Goal: Check status: Check status

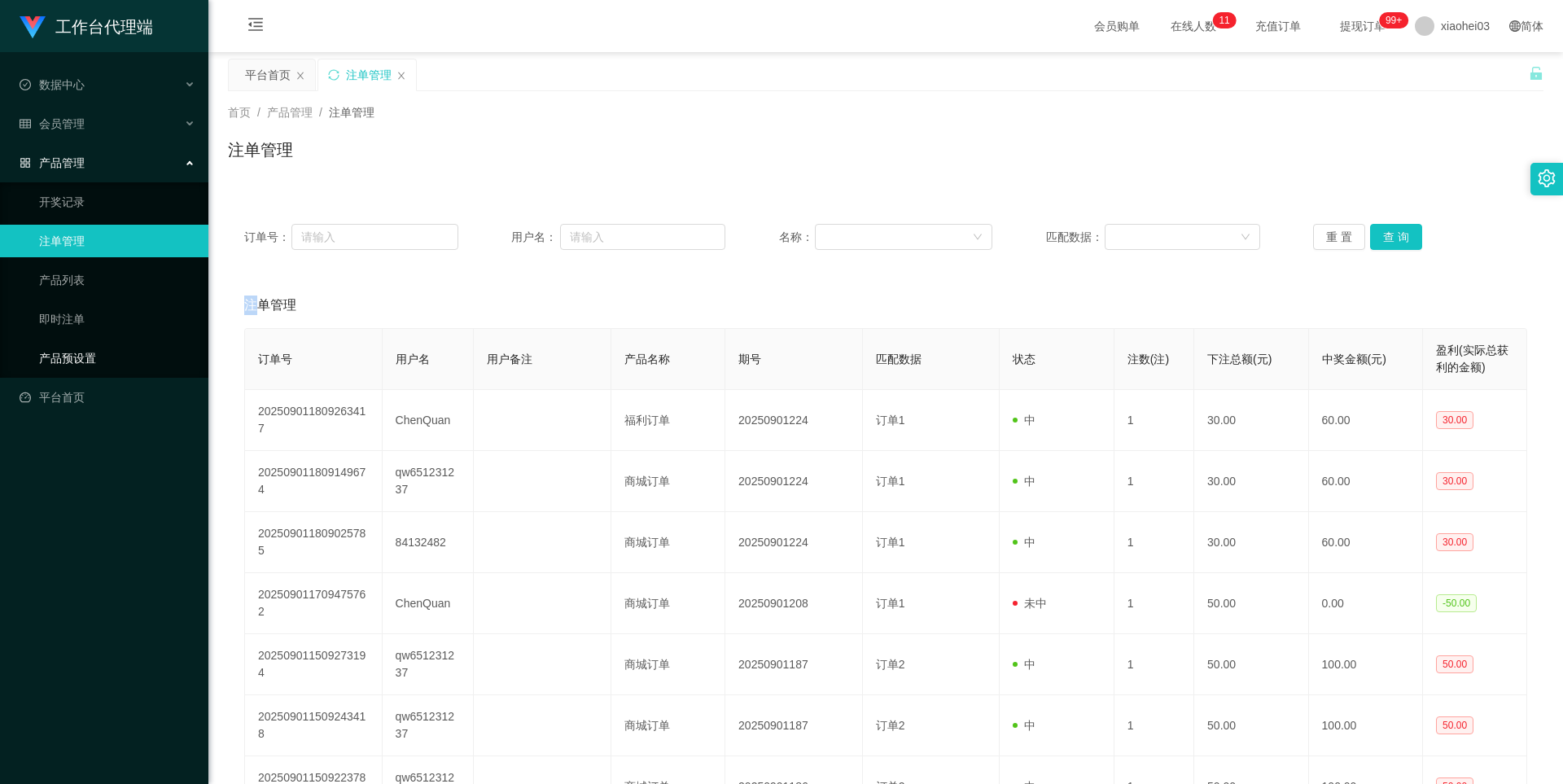
click at [56, 354] on link "产品预设置" at bounding box center [116, 358] width 156 height 32
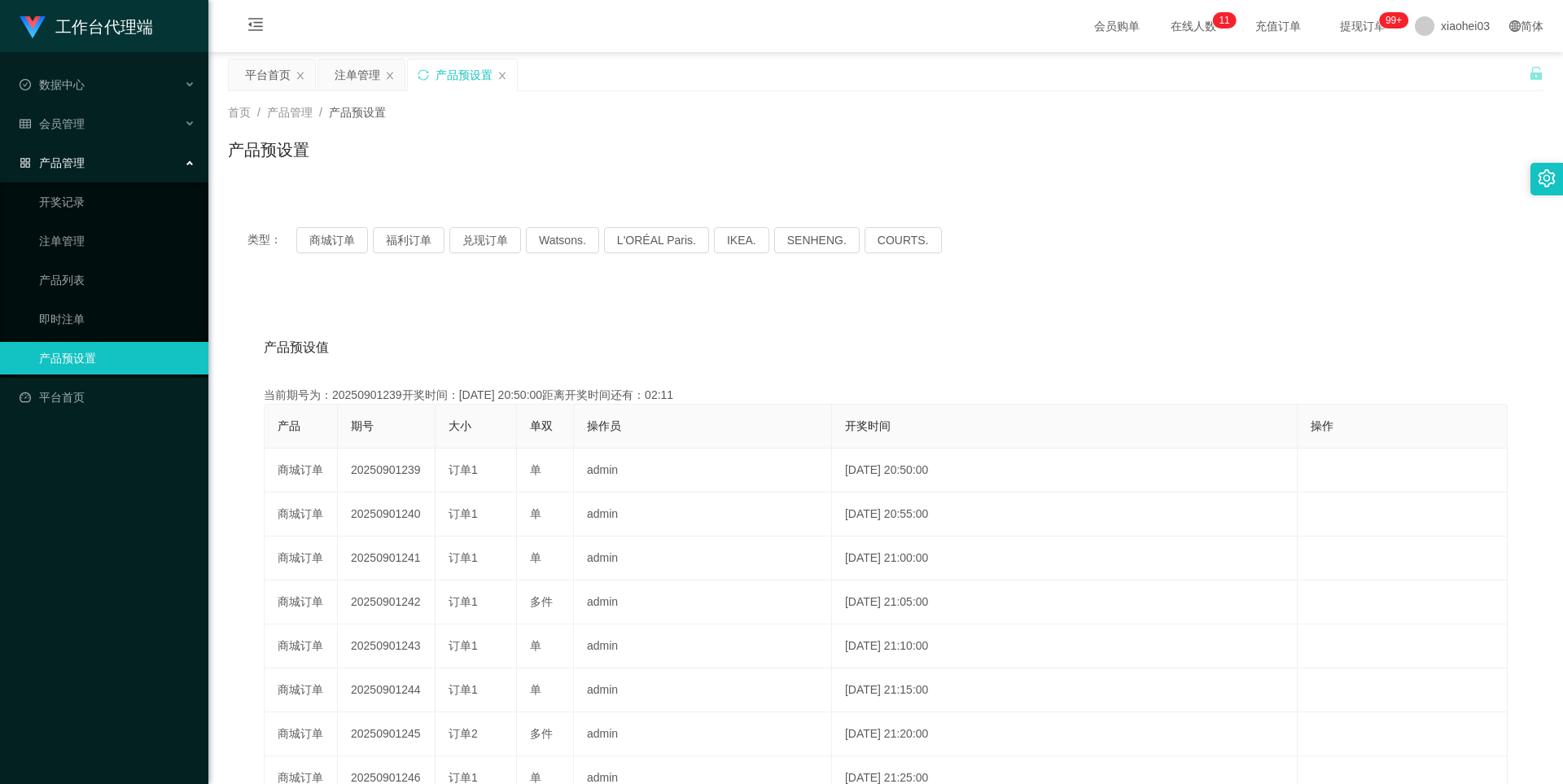
click at [333, 218] on div "类型： 商城订单 福利订单 兑现订单 Watsons. L'ORÉAL Paris. IKEA. [GEOGRAPHIC_DATA]. COURTS." at bounding box center [885, 240] width 1315 height 65
click at [332, 232] on button "商城订单" at bounding box center [332, 240] width 71 height 26
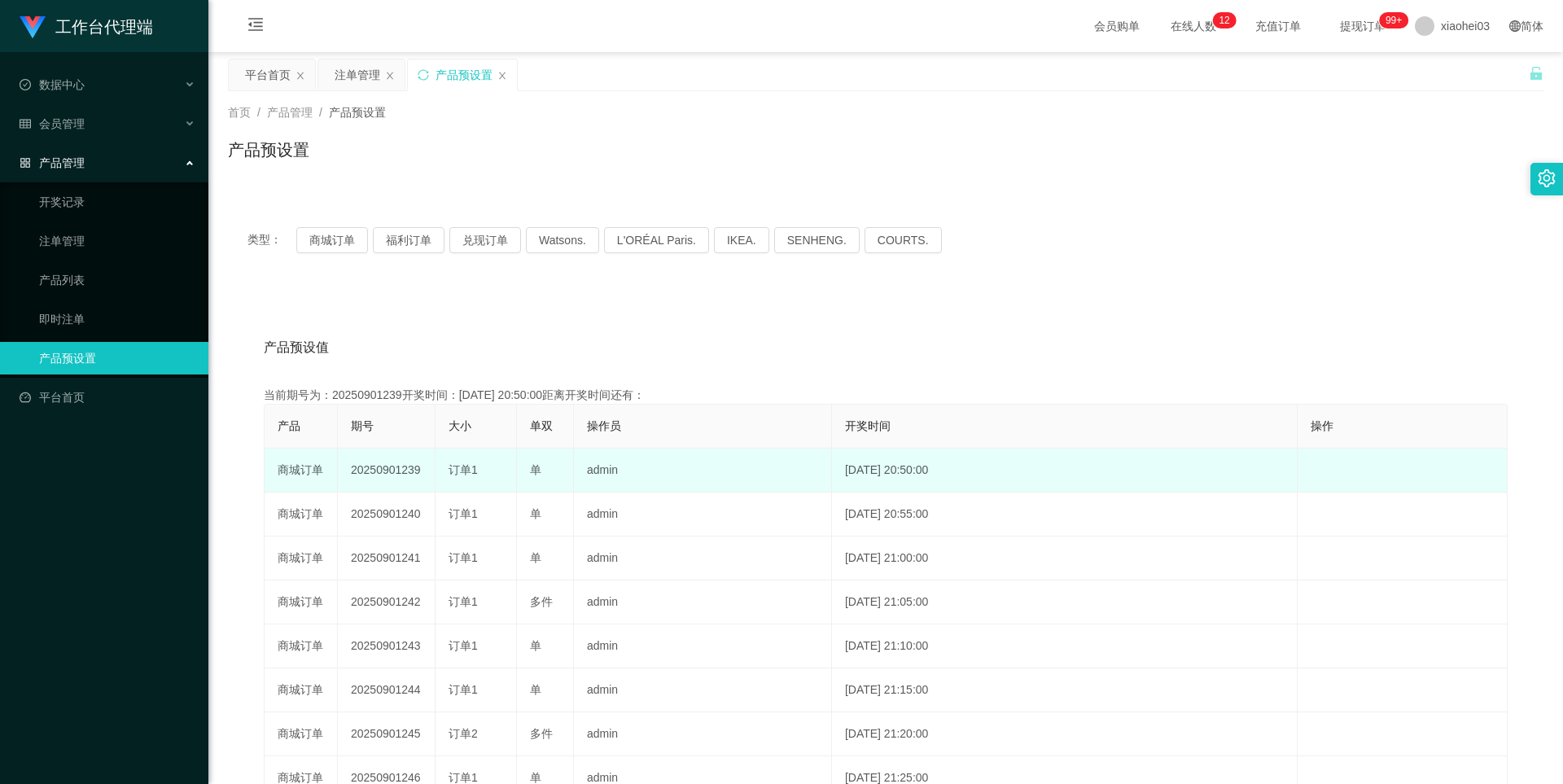
click at [391, 474] on td "20250901239" at bounding box center [387, 470] width 97 height 44
click at [389, 473] on td "20250901239" at bounding box center [387, 470] width 97 height 44
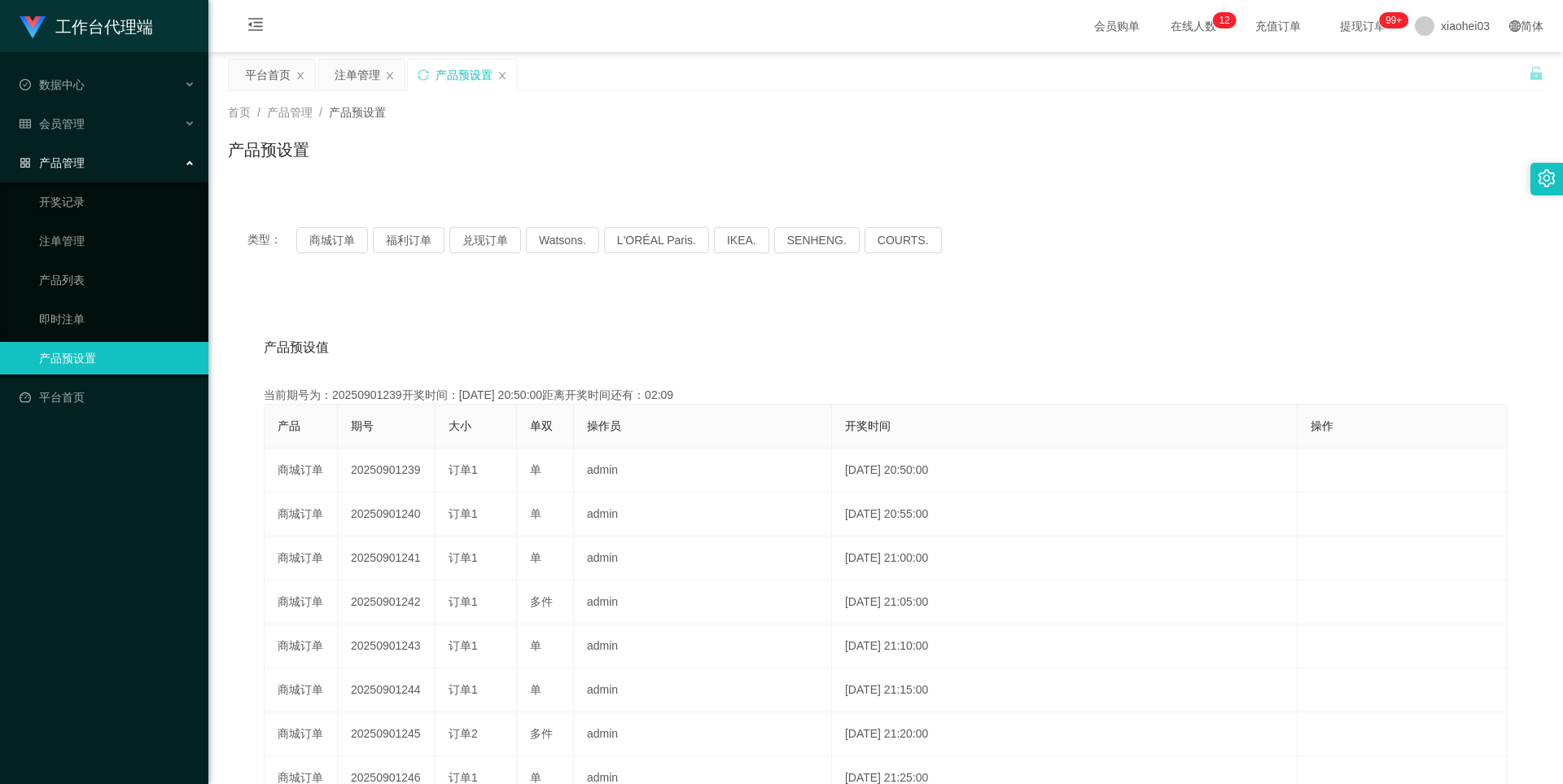
copy td "20250901239"
click at [1441, 32] on span "xiaohei03" at bounding box center [1466, 26] width 49 height 52
click at [1452, 68] on div "平台首页 注单管理 产品预设置" at bounding box center [878, 87] width 1301 height 56
click at [1458, 22] on span "xiaohei03" at bounding box center [1466, 26] width 49 height 52
click at [1426, 83] on li "退出登录" at bounding box center [1453, 71] width 122 height 26
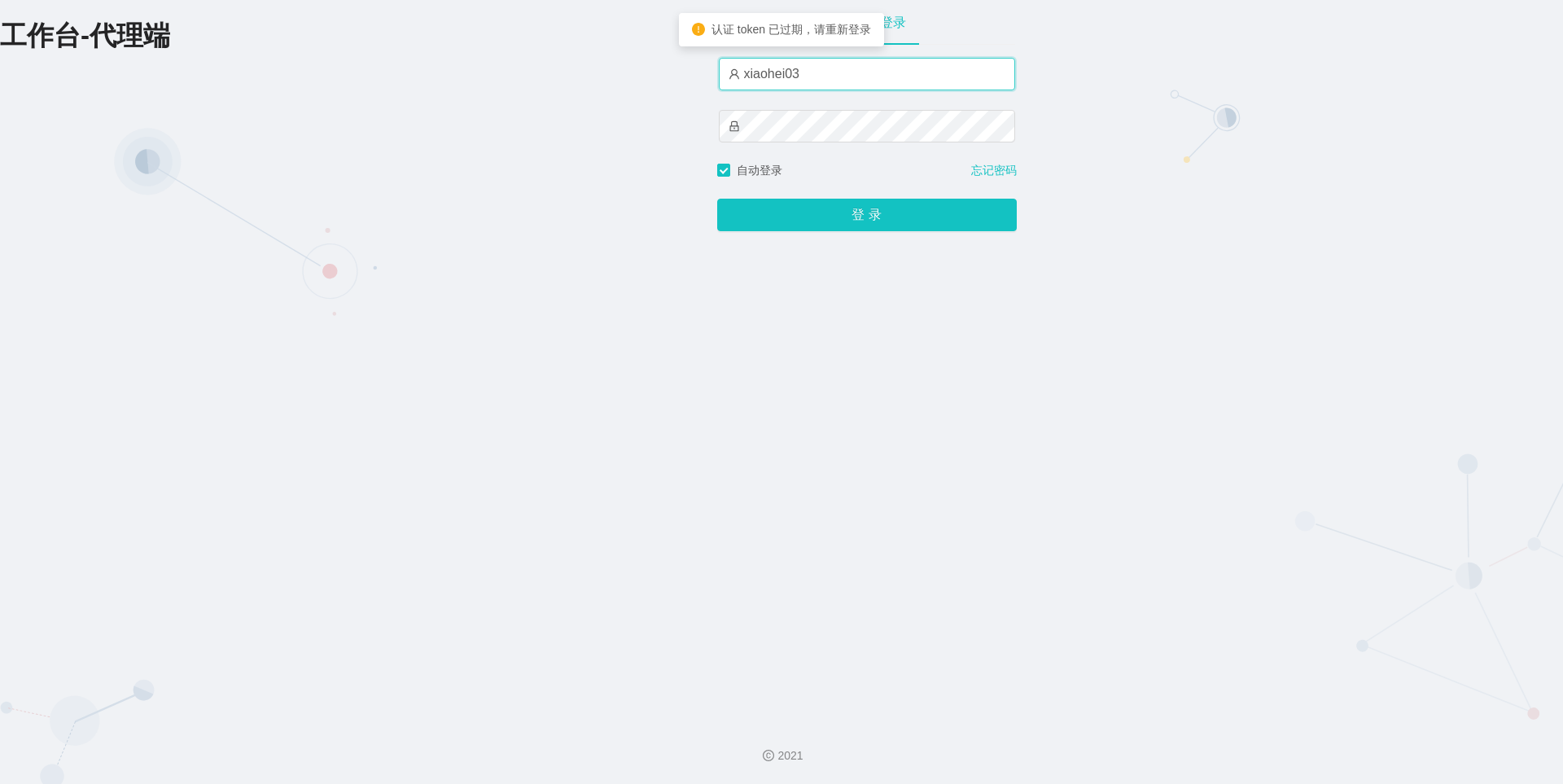
click at [895, 84] on input "xiaohei03" at bounding box center [866, 74] width 297 height 32
type input "xiaohei01"
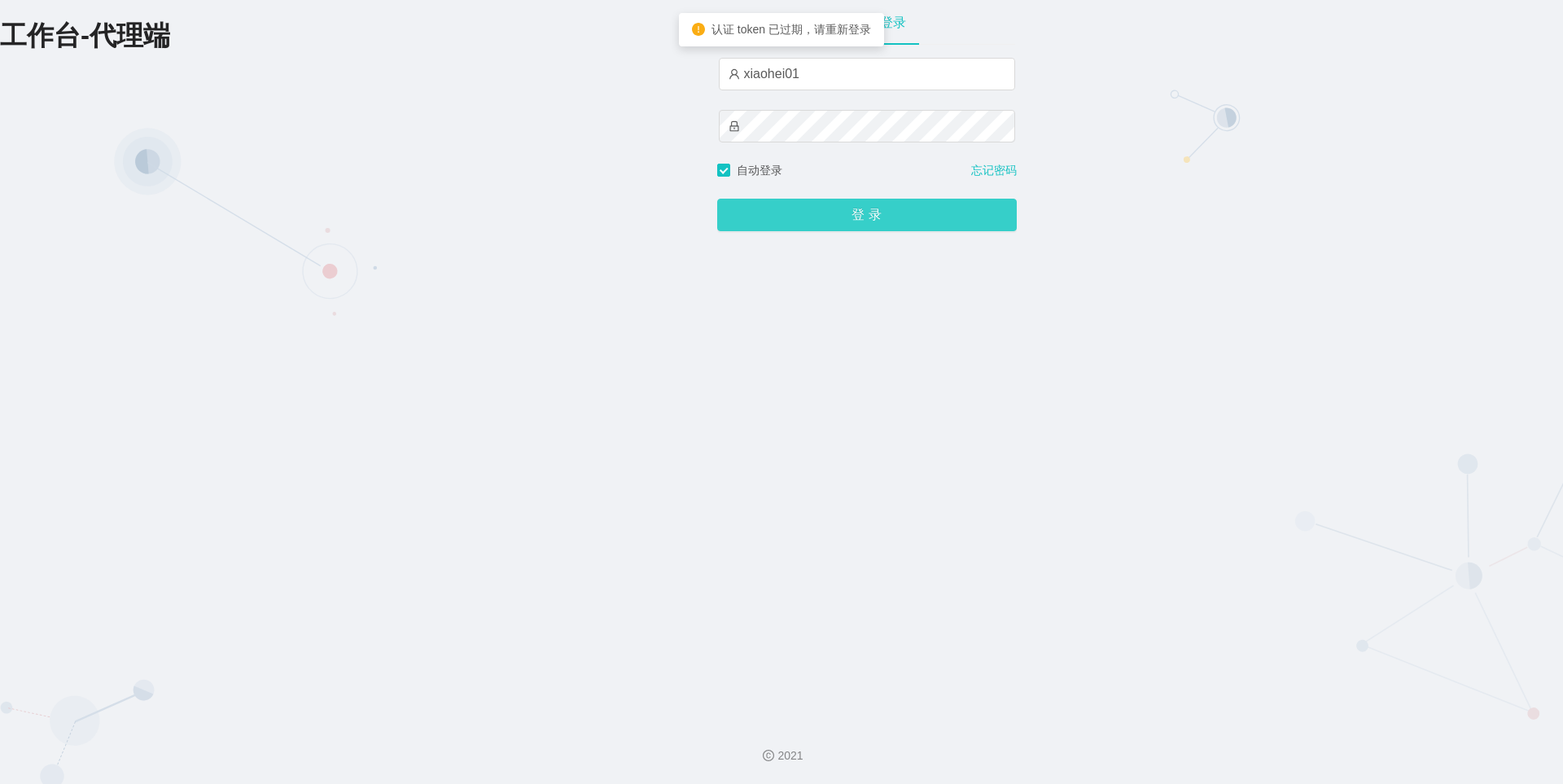
click at [823, 201] on button "登 录" at bounding box center [867, 214] width 299 height 32
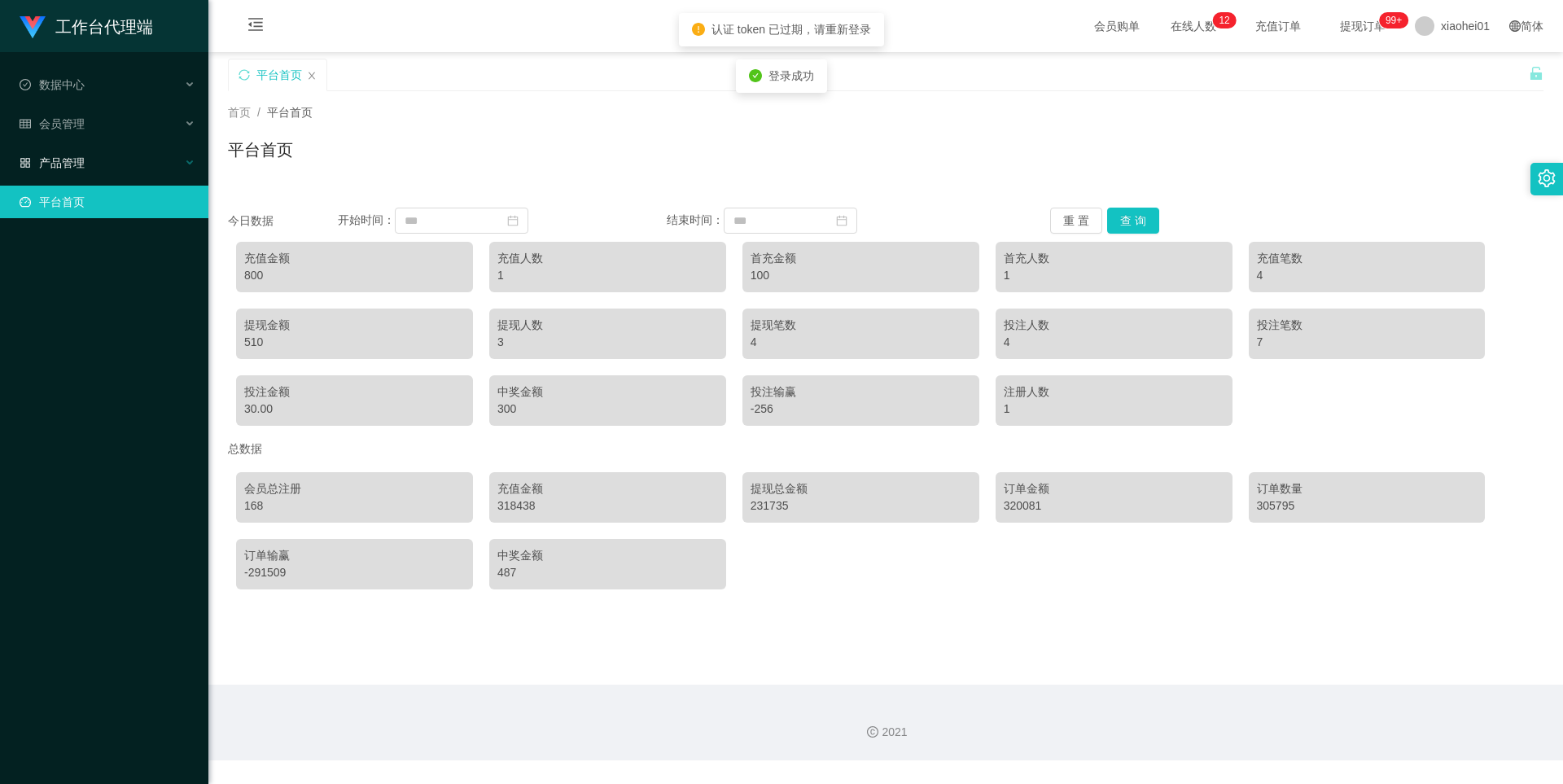
click at [119, 165] on div "产品管理" at bounding box center [104, 163] width 208 height 32
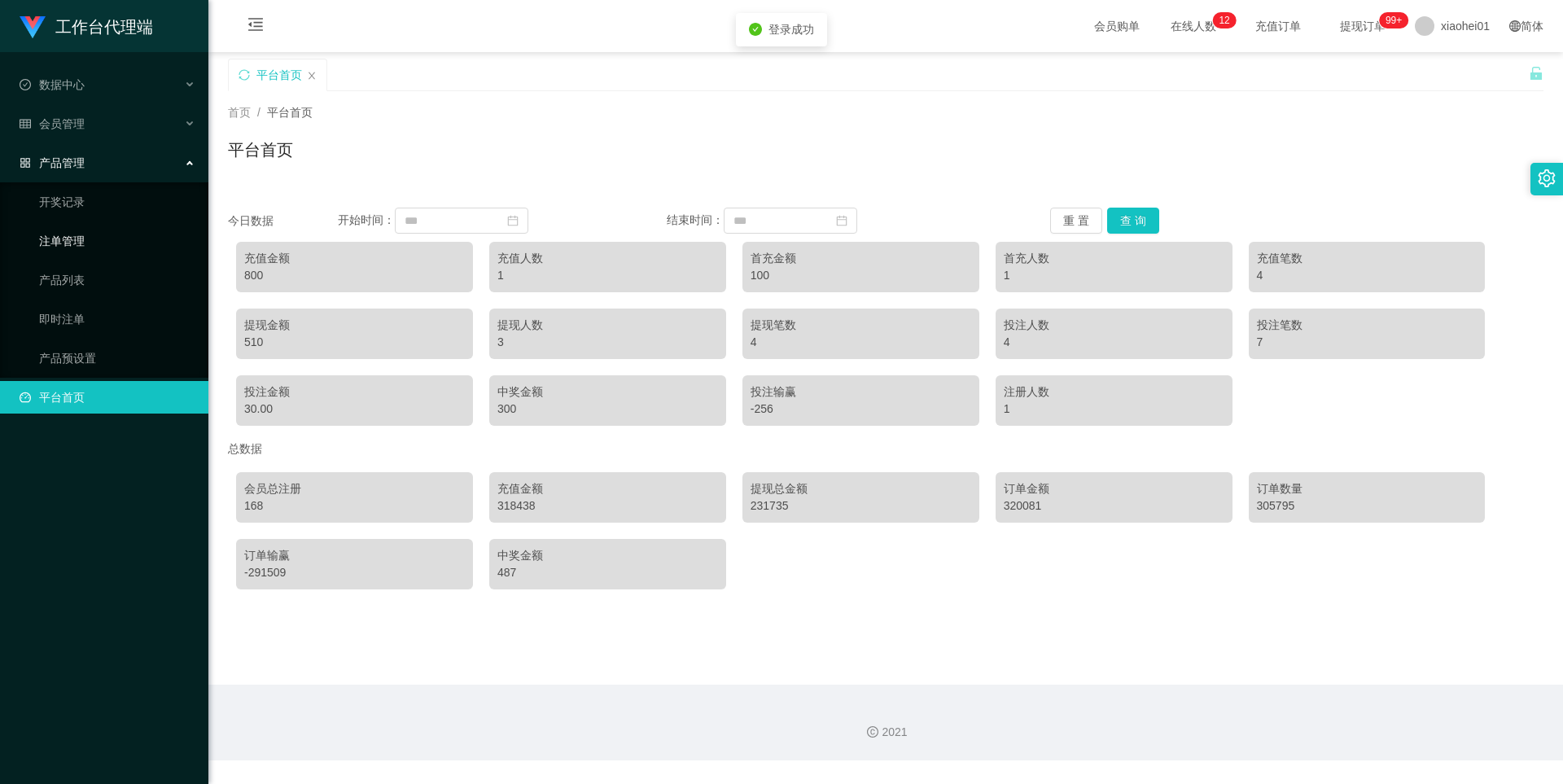
click at [76, 242] on link "注单管理" at bounding box center [116, 241] width 156 height 32
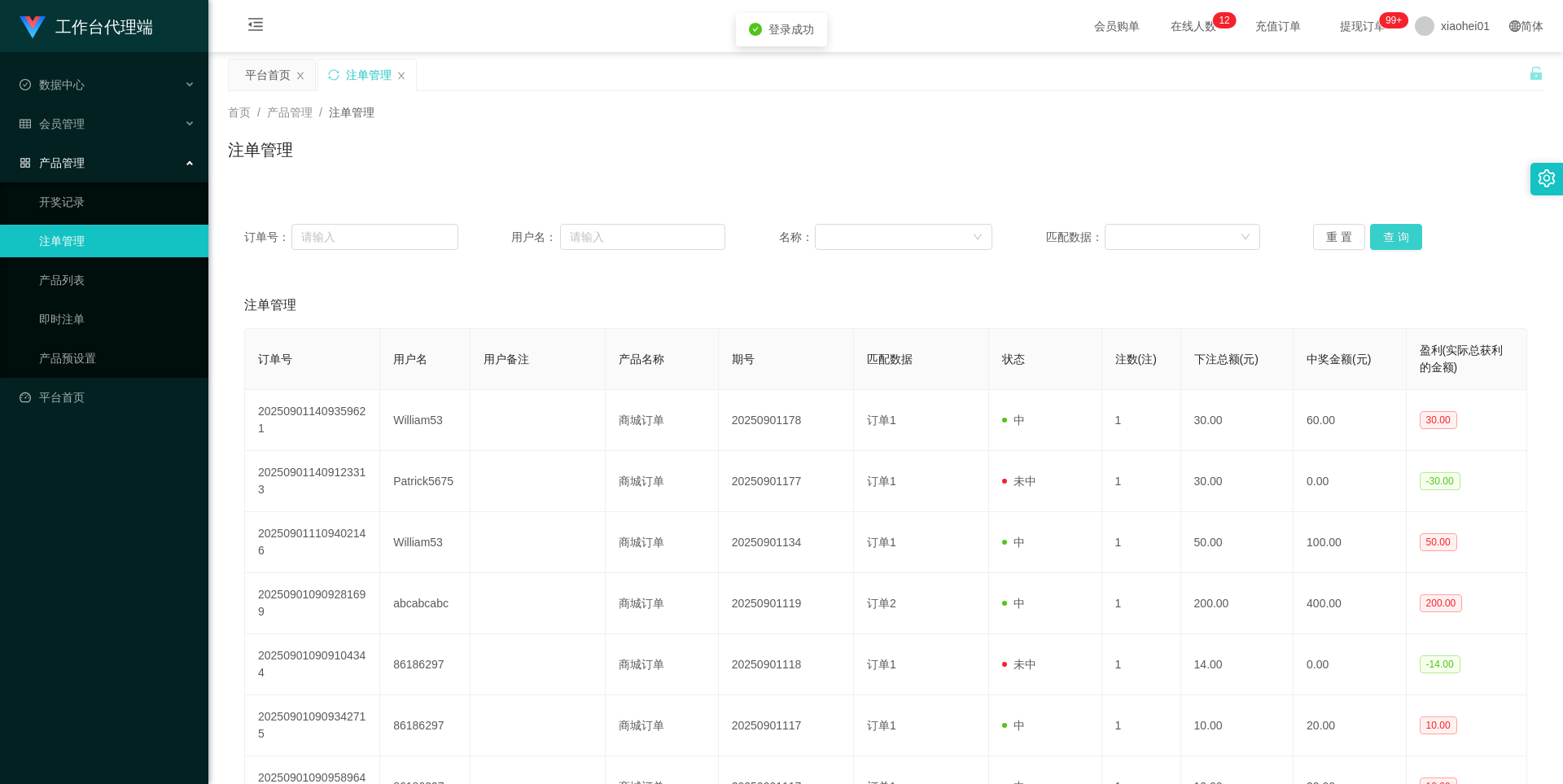
click at [1384, 234] on button "查 询" at bounding box center [1396, 236] width 52 height 26
click at [1384, 234] on div "重 置 查 询" at bounding box center [1421, 236] width 215 height 26
click at [1384, 234] on button "查 询" at bounding box center [1396, 236] width 52 height 26
click at [1399, 233] on button "查 询" at bounding box center [1396, 236] width 52 height 26
click at [1399, 233] on div "重 置 查 询" at bounding box center [1421, 236] width 215 height 26
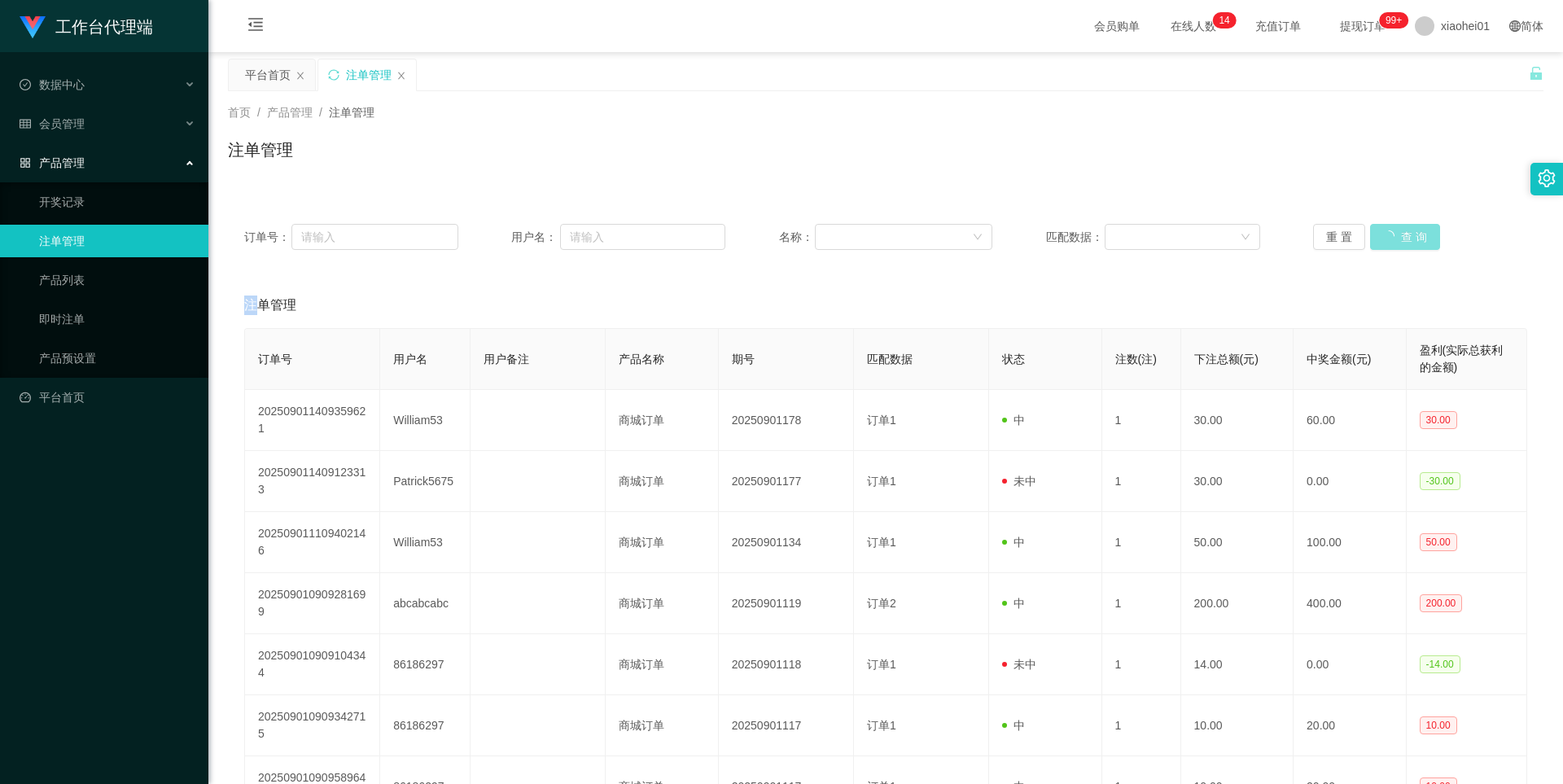
click at [1399, 233] on button "查 询" at bounding box center [1405, 236] width 70 height 26
click at [1404, 238] on button "查 询" at bounding box center [1396, 236] width 52 height 26
click at [1404, 238] on div "重 置 查 询" at bounding box center [1421, 236] width 215 height 26
click at [1401, 236] on button "查 询" at bounding box center [1396, 236] width 52 height 26
click at [1401, 236] on div "重 置 查 询" at bounding box center [1421, 236] width 215 height 26
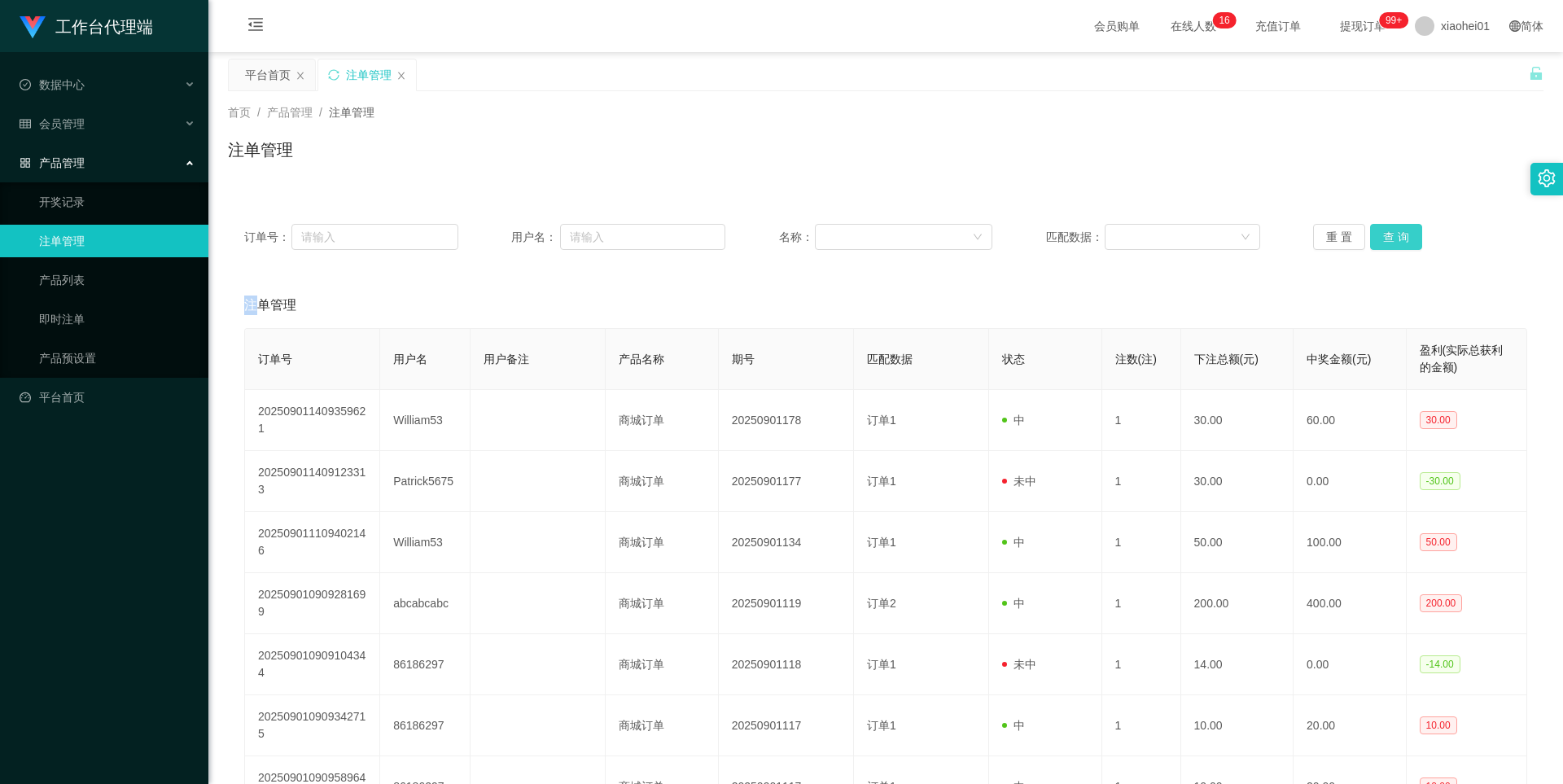
click at [1401, 236] on button "查 询" at bounding box center [1396, 236] width 52 height 26
click at [1401, 236] on button "查 询" at bounding box center [1405, 236] width 70 height 26
click at [1401, 236] on div "重 置 查 询" at bounding box center [1421, 236] width 215 height 26
click at [1401, 236] on button "查 询" at bounding box center [1396, 236] width 52 height 26
click at [276, 79] on div "平台首页" at bounding box center [268, 75] width 46 height 31
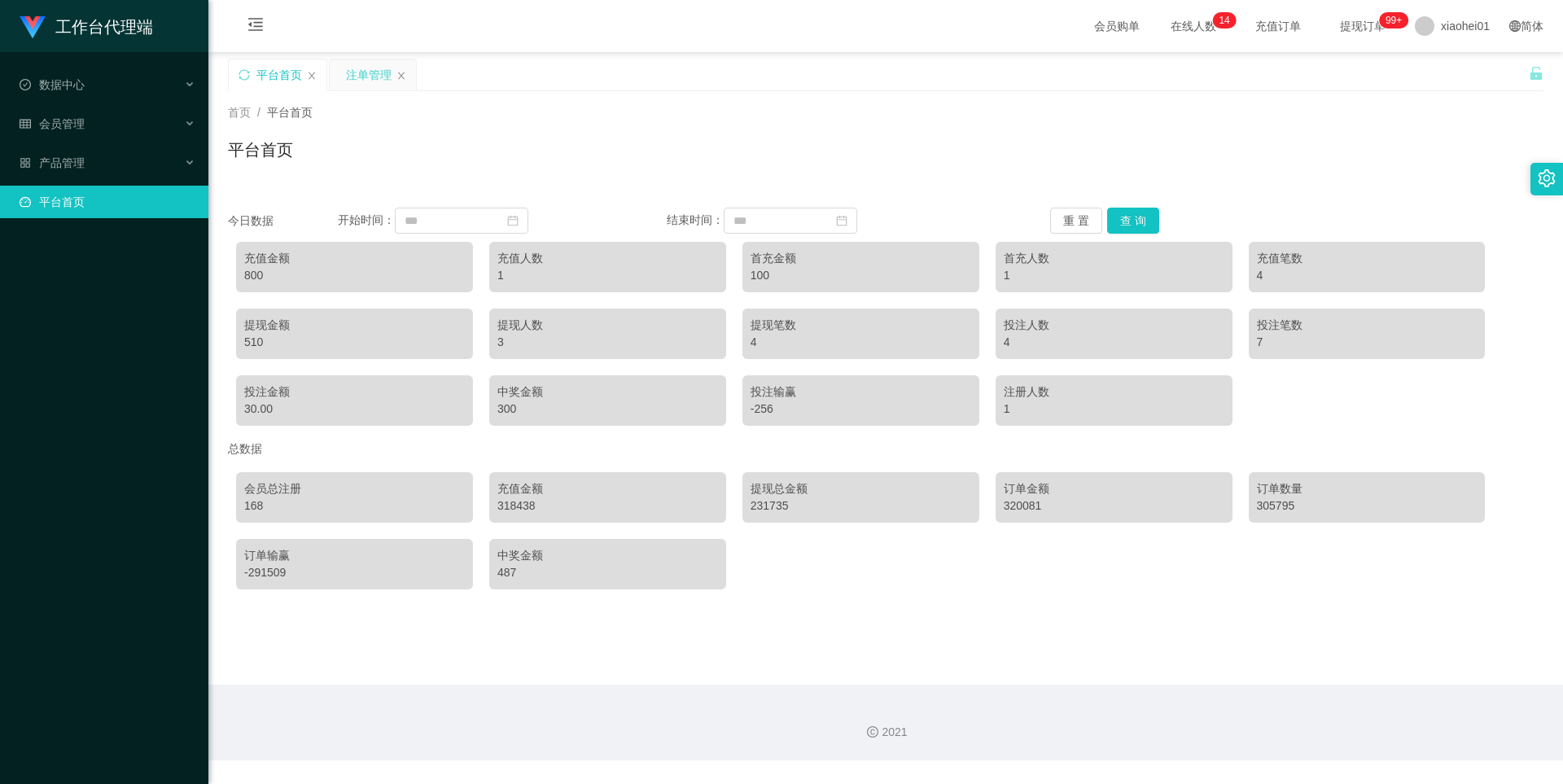
click at [384, 70] on div "注单管理" at bounding box center [369, 75] width 46 height 31
